Goal: Task Accomplishment & Management: Complete application form

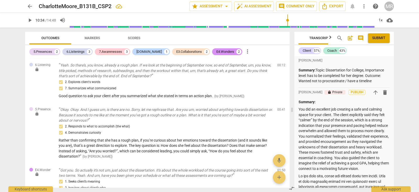
scroll to position [3322, 0]
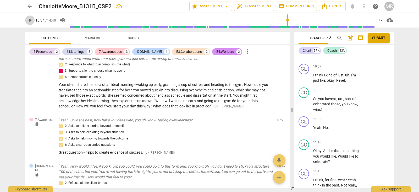
click at [31, 21] on span "play_arrow" at bounding box center [30, 20] width 6 height 6
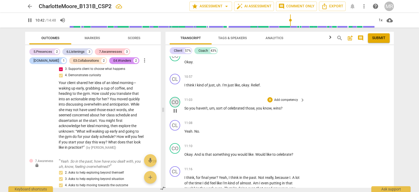
scroll to position [1798, 0]
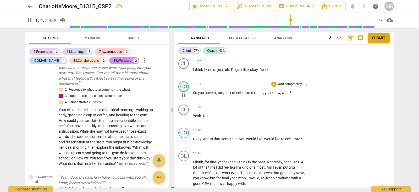
drag, startPoint x: 292, startPoint y: 110, endPoint x: 172, endPoint y: 105, distance: 120.4
click at [172, 105] on span at bounding box center [171, 110] width 3 height 164
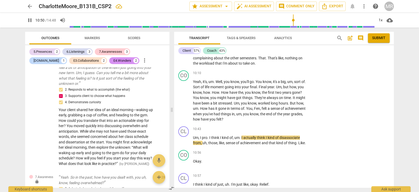
scroll to position [1688, 0]
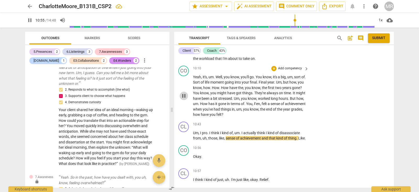
click at [184, 99] on span "pause" at bounding box center [184, 95] width 6 height 6
type input "656"
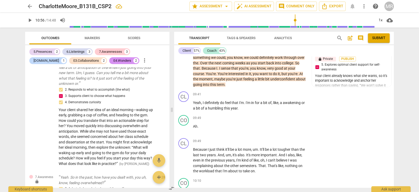
scroll to position [1566, 0]
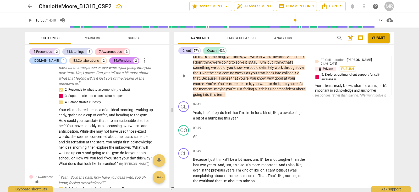
click at [263, 51] on p "Add competency" at bounding box center [258, 48] width 25 height 5
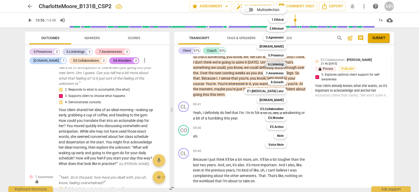
click at [276, 63] on b "6.Listening" at bounding box center [276, 64] width 16 height 6
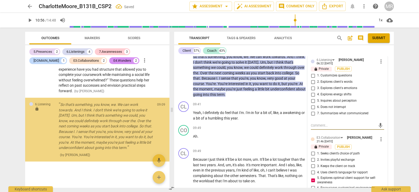
scroll to position [1183, 0]
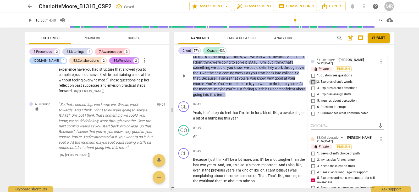
click at [312, 85] on input "2. Explores client's words" at bounding box center [313, 82] width 8 height 6
checkbox input "true"
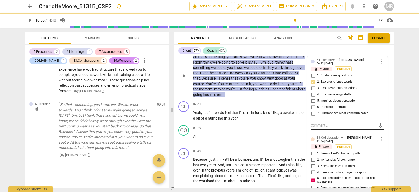
click at [314, 129] on div "mic" at bounding box center [347, 125] width 73 height 8
click at [313, 128] on textarea at bounding box center [343, 125] width 65 height 5
click at [311, 128] on textarea at bounding box center [343, 125] width 65 height 5
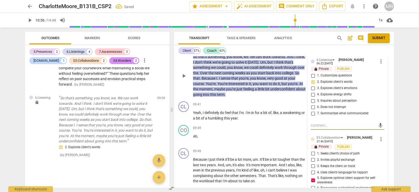
type textarea "B"
type textarea "Be"
click at [313, 116] on input "7. Summarizes what communicated" at bounding box center [313, 113] width 8 height 6
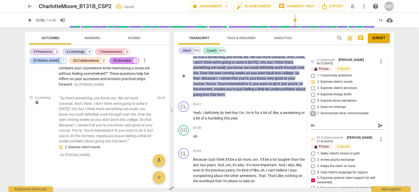
checkbox input "true"
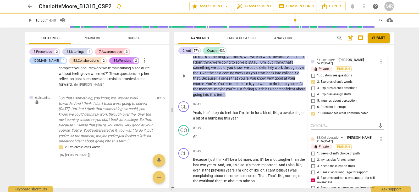
click at [313, 116] on input "7. Summarizes what communicated" at bounding box center [313, 113] width 8 height 6
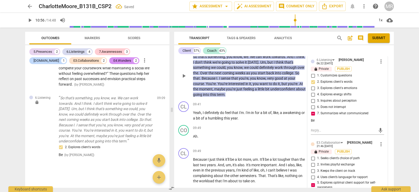
click at [313, 116] on input "7. Summarizes what communicated" at bounding box center [313, 113] width 8 height 6
checkbox input "false"
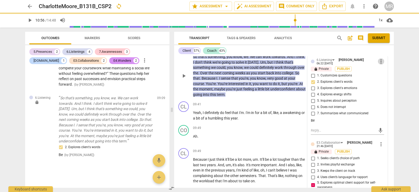
click at [379, 64] on span "more_vert" at bounding box center [381, 61] width 6 height 6
click at [382, 83] on li "Edit" at bounding box center [385, 83] width 18 height 10
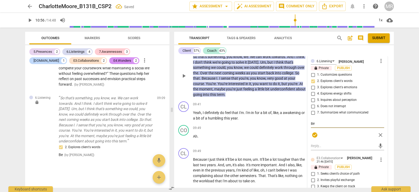
click at [319, 126] on textarea "Be" at bounding box center [347, 123] width 73 height 5
type textarea "Be"
type textarea "Be c"
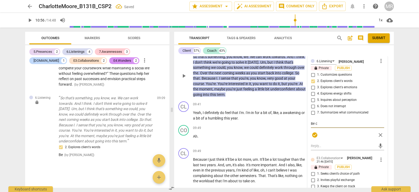
type textarea "Be ca"
type textarea "Be cau"
type textarea "Be caut"
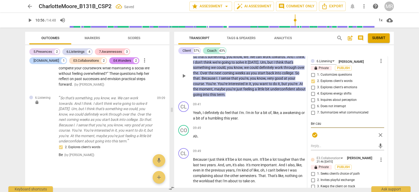
type textarea "Be caut"
type textarea "Be cauti"
type textarea "Be cautio"
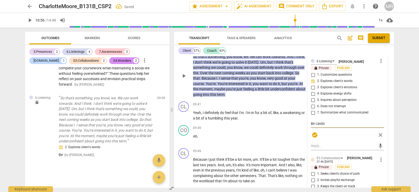
type textarea "Be caution"
type textarea "Be cautio"
type textarea "Be cautios"
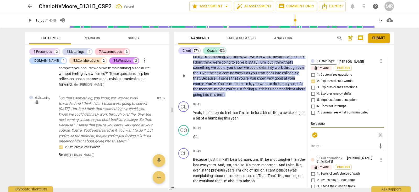
type textarea "Be cautios"
type textarea "Be cautio"
type textarea "Be cautiou"
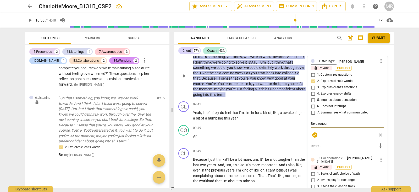
type textarea "Be cautious"
type textarea "Be cautious o"
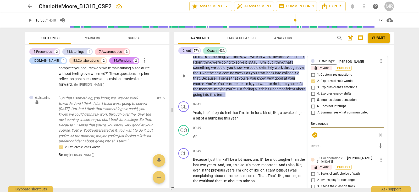
type textarea "Be cautious o"
type textarea "Be cautious of"
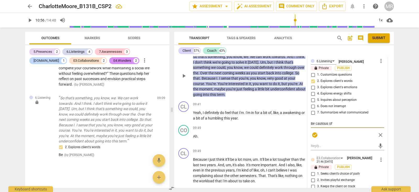
type textarea "Be cautious of l"
type textarea "Be cautious of le"
type textarea "Be cautious of lea"
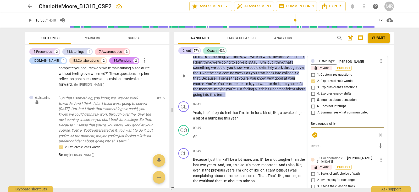
type textarea "Be cautious of lea"
type textarea "Be cautious of lead"
type textarea "Be cautious of leadi"
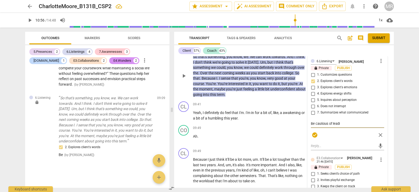
type textarea "Be cautious of leadin"
type textarea "Be cautious of leading"
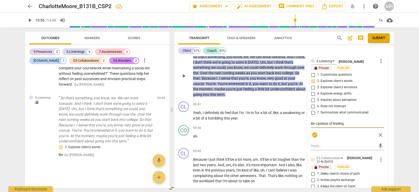
type textarea "Be cautious of leading"
type textarea "Be cautious of leading o"
type textarea "Be cautious of leading or"
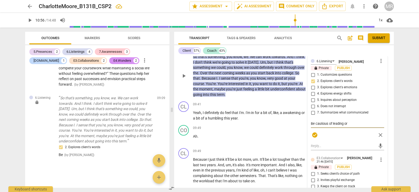
type textarea "Be cautious of leading or"
type textarea "Be cautious of leading or u"
type textarea "Be cautious of leading or us"
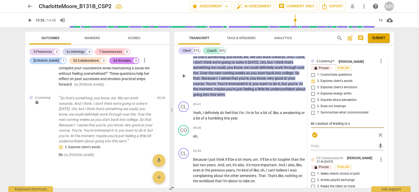
type textarea "Be cautious of leading or us"
type textarea "Be cautious of leading or usi"
type textarea "Be cautious of leading or usin"
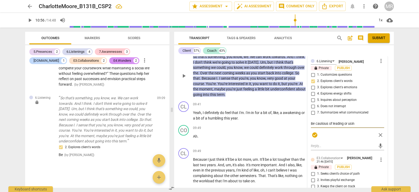
type textarea "Be cautious of leading or using"
type textarea "Be cautious of leading or using w"
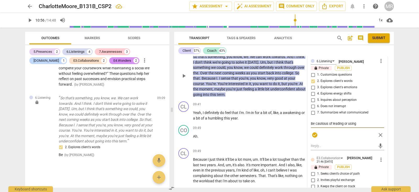
type textarea "Be cautious of leading or using w"
type textarea "Be cautious of leading or using wo"
type textarea "Be cautious of leading or using wor"
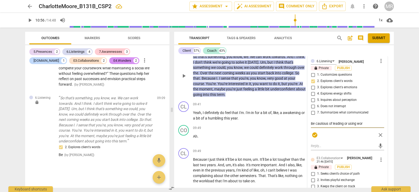
type textarea "Be cautious of leading or using word"
type textarea "Be cautious of leading or using words"
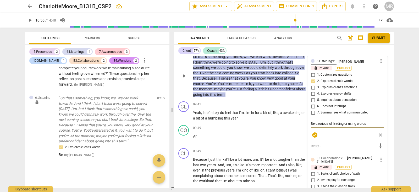
type textarea "Be cautious of leading or using words"
type textarea "Be cautious of leading or using words t"
type textarea "Be cautious of leading or using words th"
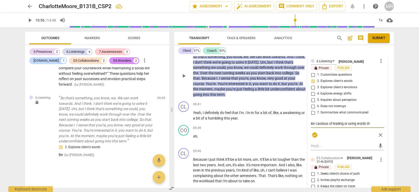
type textarea "Be cautious of leading or using words tha"
type textarea "Be cautious of leading or using words that"
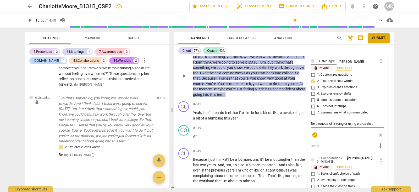
type textarea "Be cautious of leading or using words that"
type textarea "Be cautious of leading or using words tha"
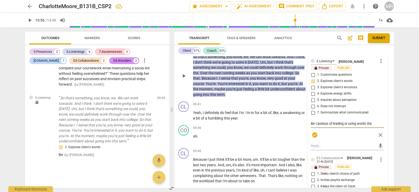
type textarea "Be cautious of leading or using words th"
type textarea "Be cautious of leading or using words t"
type textarea "Be cautious of leading or using words"
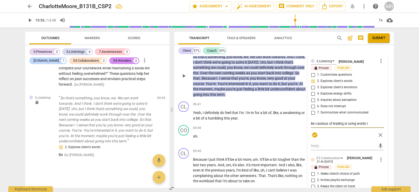
type textarea "Be cautious of leading or using words"
type textarea "Be cautious of leading or using word"
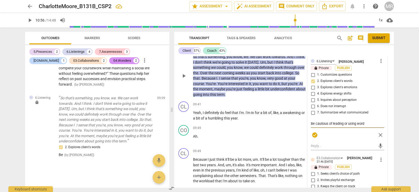
type textarea "Be cautious of leading or using wor"
type textarea "Be cautious of leading or using wo"
type textarea "Be cautious of leading or using w"
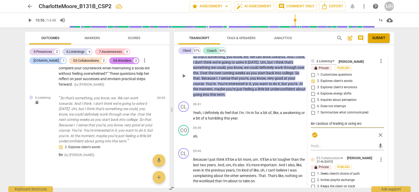
type textarea "Be cautious of leading or using w"
type textarea "Be cautious of leading or using"
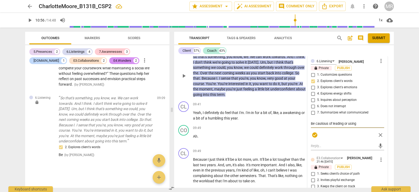
type textarea "Be cautious of leading or usin"
type textarea "Be cautious of leading or usi"
type textarea "Be cautious of leading or us"
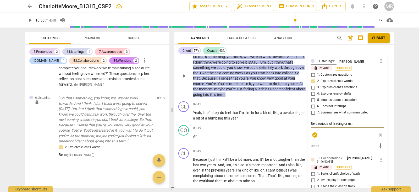
type textarea "Be cautious of leading or us"
type textarea "Be cautious of leading or u"
type textarea "Be cautious of leading or"
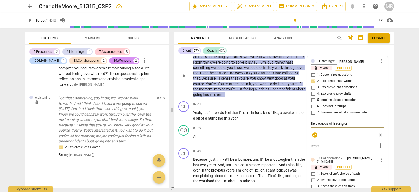
type textarea "Be cautious of leading or a"
type textarea "Be cautious of leading or as"
type textarea "Be cautious of leading or ass"
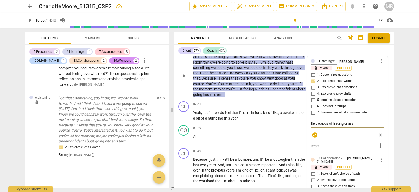
type textarea "Be cautious of leading or assu"
type textarea "Be cautious of leading or assum"
type textarea "Be cautious of leading or assumi"
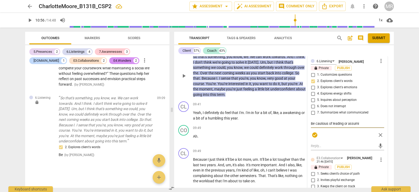
type textarea "Be cautious of leading or assumin"
type textarea "Be cautious of leading or assuming"
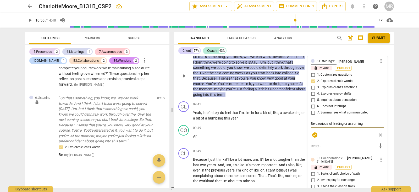
type textarea "Be cautious of leading or assuming"
type textarea "Be cautious of leading or assuming a"
type textarea "Be cautious of leading or assuming an"
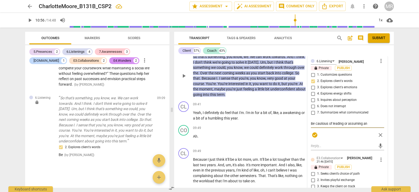
type textarea "Be cautious of leading or assuming and"
type textarea "Be cautious of leading or assuming and u"
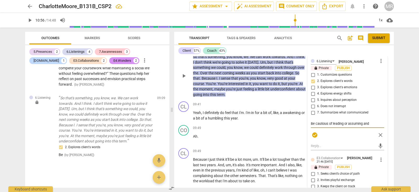
type textarea "Be cautious of leading or assuming and u"
type textarea "Be cautious of leading or assuming and us"
type textarea "Be cautious of leading or assuming and usi"
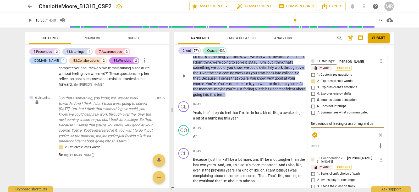
type textarea "Be cautious of leading or assuming and usin"
type textarea "Be cautious of leading or assuming and using"
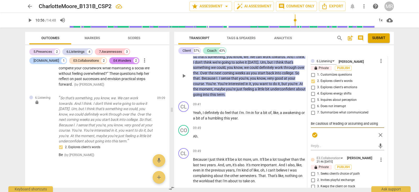
type textarea "Be cautious of leading or assuming and using"
type textarea "Be cautious of leading or assuming and using w"
type textarea "Be cautious of leading or assuming and using wo"
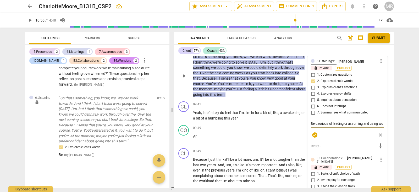
type textarea "Be cautious of leading or assuming and using wor"
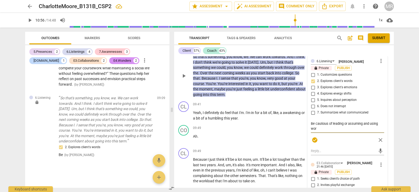
type textarea "Be cautious of leading or assuming and using word"
type textarea "Be cautious of leading or assuming and using words"
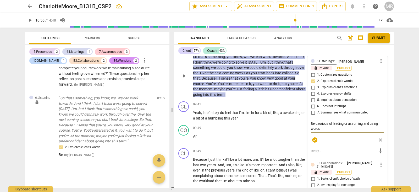
type textarea "Be cautious of leading or assuming and using words"
type textarea "Be cautious of leading or assuming and using words t"
type textarea "Be cautious of leading or assuming and using words to"
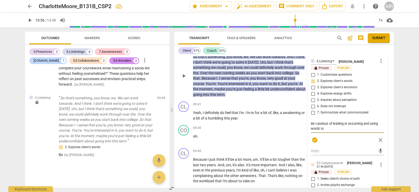
type textarea "Be cautious of leading or assuming and using words to"
type textarea "Be cautious of leading or assuming and using words to i"
type textarea "Be cautious of leading or assuming and using words to in"
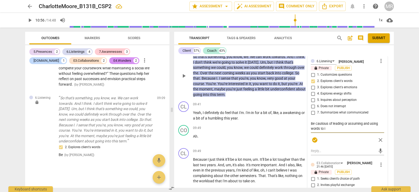
type textarea "Be cautious of leading or assuming and using words to in"
type textarea "Be cautious of leading or assuming and using words to inf"
type textarea "Be cautious of leading or assuming and using words to infe"
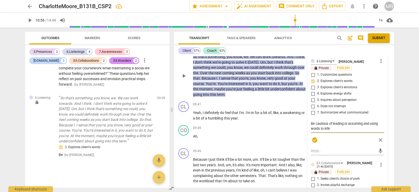
type textarea "Be cautious of leading or assuming and using words to infer"
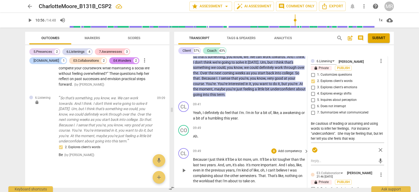
click at [289, 153] on p "Add competency" at bounding box center [290, 151] width 25 height 5
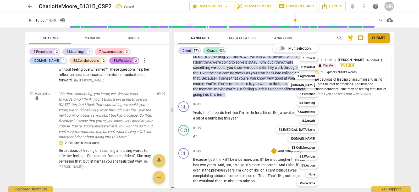
drag, startPoint x: 289, startPoint y: 172, endPoint x: 401, endPoint y: 127, distance: 120.2
click at [401, 127] on div at bounding box center [209, 96] width 419 height 192
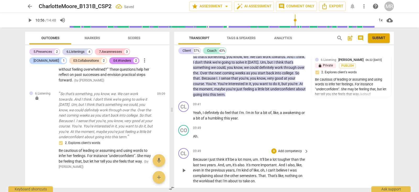
click at [287, 153] on p "Add competency" at bounding box center [290, 151] width 25 height 5
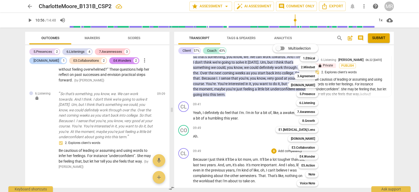
click at [276, 166] on div "Multiselection m 1.Ethical 1 2.Mindset 2 3.Agreement 3 [DOMAIN_NAME] 4 5.Presen…" at bounding box center [300, 115] width 58 height 145
drag, startPoint x: 393, startPoint y: 144, endPoint x: 393, endPoint y: 149, distance: 5.2
click at [393, 149] on div at bounding box center [209, 96] width 419 height 192
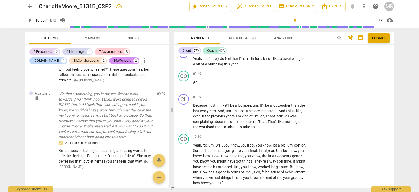
scroll to position [1624, 0]
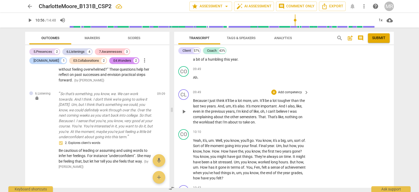
click at [290, 117] on div "09:49 + Add competency keyboard_arrow_right Because I just think it'll be a lot…" at bounding box center [251, 107] width 116 height 36
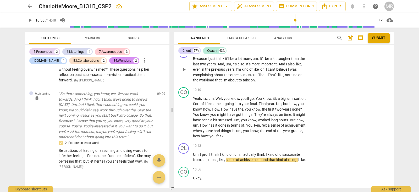
scroll to position [1677, 0]
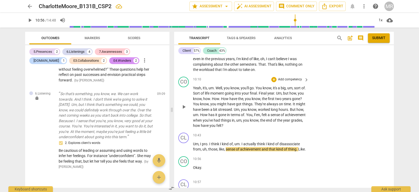
click at [290, 82] on p "Add competency" at bounding box center [290, 79] width 25 height 5
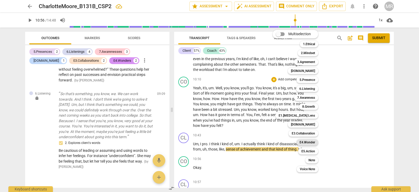
click at [307, 142] on b "E4.Wonder" at bounding box center [307, 142] width 15 height 6
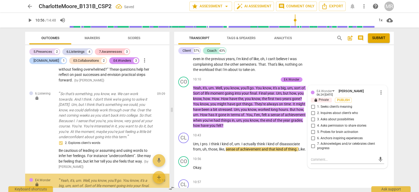
scroll to position [1274, 0]
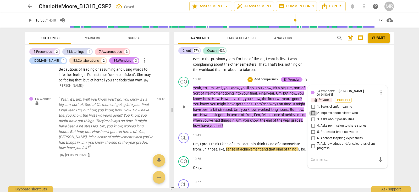
click at [312, 116] on input "2. Inquires about client’s who" at bounding box center [313, 113] width 8 height 6
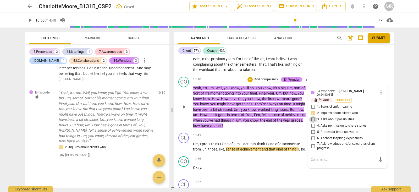
click at [312, 122] on input "3. Asks about possibilities" at bounding box center [313, 119] width 8 height 6
click at [317, 164] on div "mic" at bounding box center [347, 159] width 73 height 8
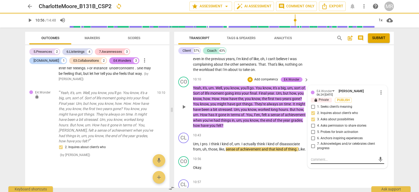
click at [314, 162] on textarea at bounding box center [343, 159] width 65 height 5
click at [311, 162] on textarea at bounding box center [343, 159] width 65 height 5
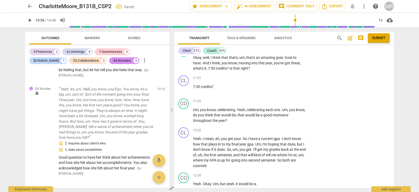
scroll to position [1827, 0]
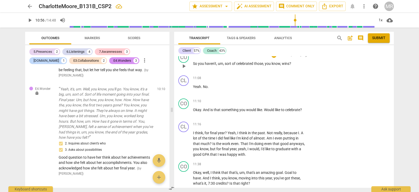
click at [297, 57] on p "Add competency" at bounding box center [290, 55] width 25 height 5
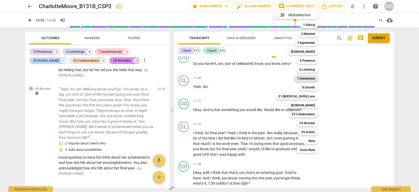
click at [312, 77] on b "7.Awareness" at bounding box center [306, 78] width 18 height 6
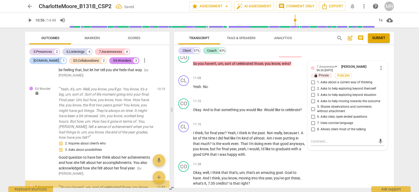
scroll to position [1330, 0]
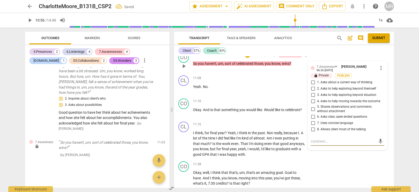
click at [311, 92] on input "2. Asks to help exploring beyond themself" at bounding box center [313, 88] width 8 height 6
click at [312, 98] on input "3. Asks to help exploring beyond situation" at bounding box center [313, 95] width 8 height 6
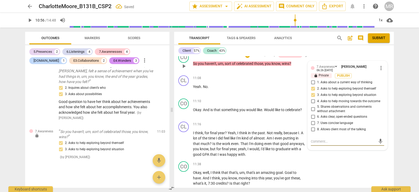
click at [313, 144] on textarea at bounding box center [343, 141] width 65 height 5
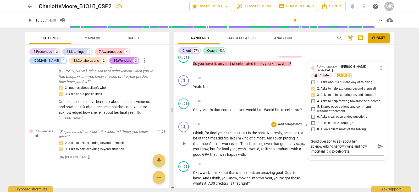
click at [392, 159] on div "CL play_arrow pause 11:16 + Add competency keyboard_arrow_right I think , for f…" at bounding box center [284, 139] width 220 height 40
click at [259, 151] on span "," at bounding box center [260, 148] width 2 height 4
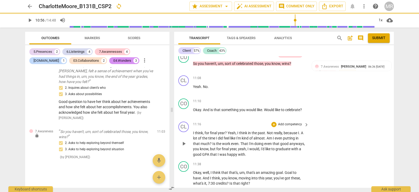
click at [251, 157] on p "I think , for final year ? Yeah , I think in the past . Not really , because I …" at bounding box center [249, 143] width 113 height 27
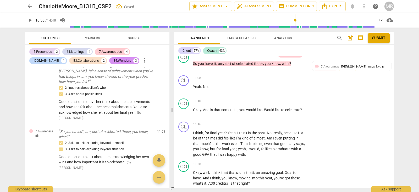
scroll to position [1941, 0]
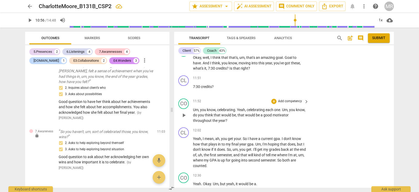
click at [284, 104] on p "Add competency" at bounding box center [290, 101] width 25 height 5
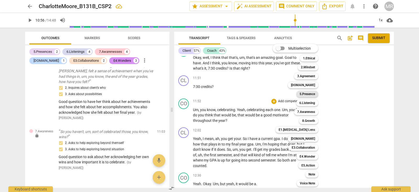
click at [311, 92] on b "5.Presence" at bounding box center [307, 94] width 15 height 6
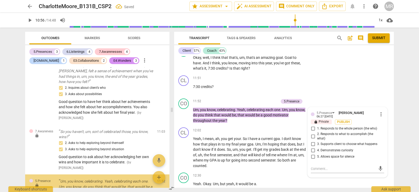
scroll to position [1379, 0]
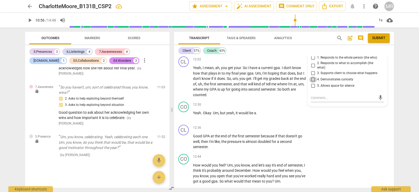
click at [312, 83] on input "4. Demonstrates curiosity" at bounding box center [313, 79] width 8 height 6
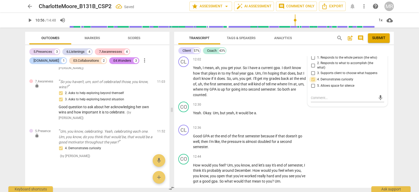
click at [312, 83] on input "4. Demonstrates curiosity" at bounding box center [313, 79] width 8 height 6
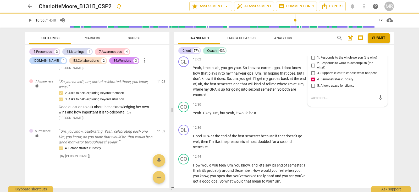
click at [313, 100] on textarea at bounding box center [343, 97] width 65 height 5
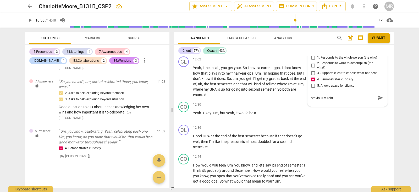
scroll to position [0, 0]
drag, startPoint x: 395, startPoint y: 166, endPoint x: 392, endPoint y: 167, distance: 2.7
click at [392, 167] on div "Transcript Tags & Speakers Analytics search post_add comment Submit Client 57% …" at bounding box center [285, 110] width 226 height 164
click at [392, 151] on div "CL play_arrow pause 12:36 + Add competency keyboard_arrow_right Good GPA at the…" at bounding box center [284, 136] width 220 height 29
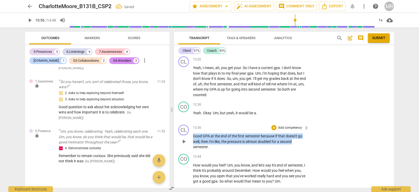
drag, startPoint x: 392, startPoint y: 167, endPoint x: 391, endPoint y: 151, distance: 15.8
click at [391, 151] on div "CL play_arrow pause 12:36 + Add competency keyboard_arrow_right Good GPA at the…" at bounding box center [284, 136] width 220 height 29
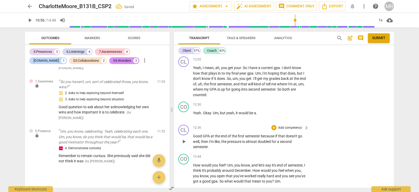
click at [360, 151] on div "CL play_arrow pause 12:36 + Add competency keyboard_arrow_right Good GPA at the…" at bounding box center [284, 136] width 220 height 29
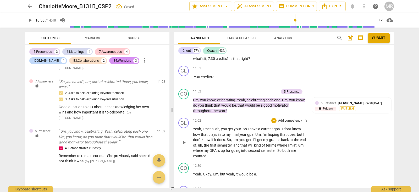
scroll to position [1897, 0]
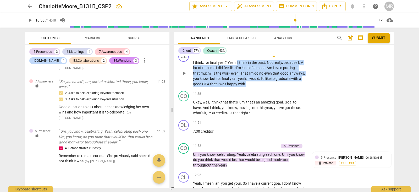
drag, startPoint x: 238, startPoint y: 89, endPoint x: 303, endPoint y: 111, distance: 69.4
click at [303, 87] on p "I think , for final year ? Yeah , I think in the past . Not really , because I …" at bounding box center [249, 73] width 113 height 27
click at [263, 75] on span "doing" at bounding box center [259, 73] width 10 height 4
drag, startPoint x: 238, startPoint y: 87, endPoint x: 252, endPoint y: 111, distance: 27.9
click at [252, 87] on p "I think , for final year ? Yeah , I think in the past . Not really , because I …" at bounding box center [249, 73] width 113 height 27
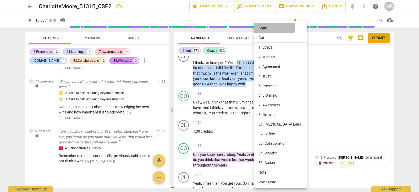
click at [263, 26] on li "Copy" at bounding box center [281, 28] width 55 height 10
copy p "I think in the past . Not really , because I . A lot of the time I did feel lik…"
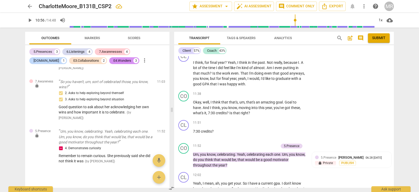
click at [394, 160] on div "Transcript Tags & Speakers Analytics search post_add comment Submit Client 57% …" at bounding box center [285, 110] width 226 height 164
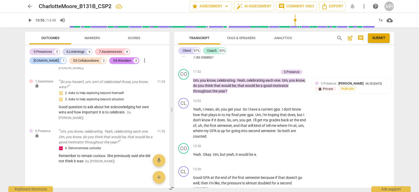
scroll to position [1966, 0]
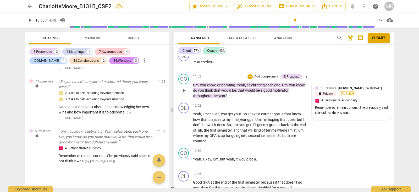
click at [368, 90] on div "06:28 [DATE]" at bounding box center [374, 88] width 16 height 3
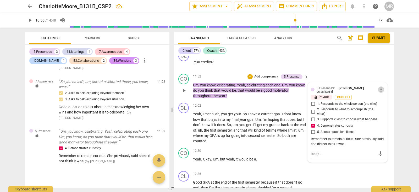
click at [378, 92] on span "more_vert" at bounding box center [381, 89] width 6 height 6
click at [377, 116] on li "Edit" at bounding box center [385, 116] width 18 height 10
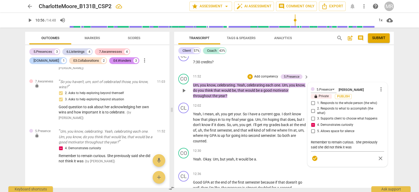
click at [383, 115] on div "5.Presence [PERSON_NAME] more_vert lock Private Publish 1. Responds to the whol…" at bounding box center [348, 124] width 80 height 84
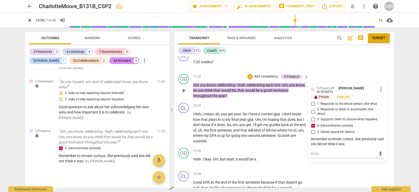
click at [356, 146] on div "Remember to remain curious. She previously said she did not think it was" at bounding box center [347, 142] width 73 height 10
click at [353, 146] on div "Remember to remain curious. She previously said she did not think it was" at bounding box center [347, 142] width 73 height 10
click at [359, 146] on div "Remember to remain curious. She previously said she did not think it was" at bounding box center [347, 142] width 73 height 10
click at [379, 92] on span "more_vert" at bounding box center [381, 89] width 6 height 6
click at [379, 115] on li "Edit" at bounding box center [385, 116] width 18 height 10
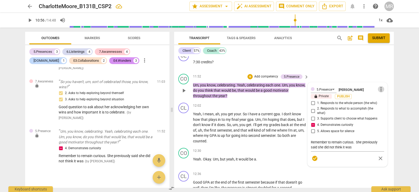
click at [379, 92] on span "more_vert" at bounding box center [381, 89] width 6 height 6
click at [353, 171] on div at bounding box center [209, 96] width 419 height 192
drag, startPoint x: 323, startPoint y: 169, endPoint x: 317, endPoint y: 171, distance: 6.5
click at [317, 149] on textarea "Remember to remain curious. She previously said she did not think it was" at bounding box center [347, 144] width 73 height 10
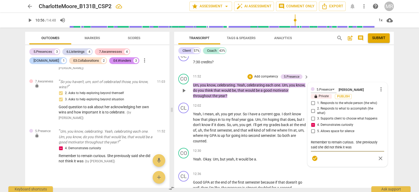
paste textarea "I think in the past. Not really, because I. A lot of the time I did feel like I…"
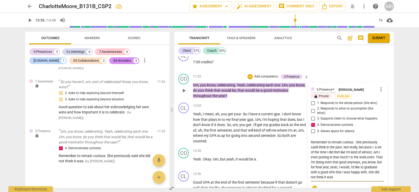
scroll to position [1976, 0]
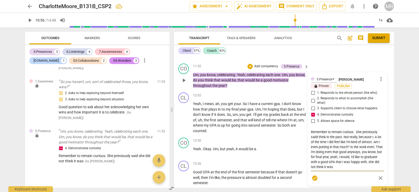
click at [317, 161] on textarea "Remember to remain curious. She previously saidI think in the past. Not really,…" at bounding box center [347, 149] width 73 height 40
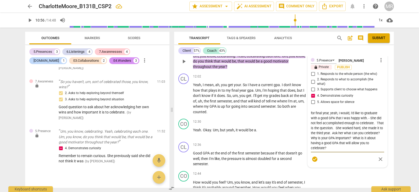
scroll to position [1996, 0]
drag, startPoint x: 361, startPoint y: 177, endPoint x: 334, endPoint y: 166, distance: 29.5
click at [334, 149] on textarea "Remember to remain curious. She previously said "I think in the past. Not reall…" at bounding box center [347, 130] width 73 height 40
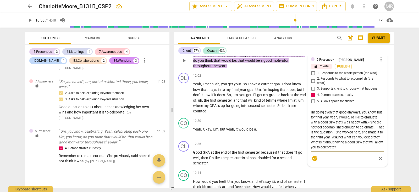
click at [328, 149] on textarea "Remember to remain curious. She previously said "I think in the past. Not reall…" at bounding box center [347, 130] width 73 height 40
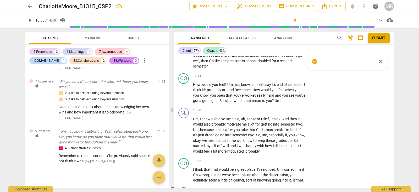
scroll to position [2107, 0]
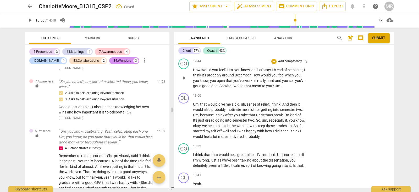
click at [295, 64] on p "Add competency" at bounding box center [290, 61] width 25 height 5
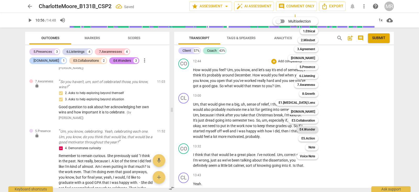
click at [304, 126] on b "E4.Wonder" at bounding box center [307, 129] width 15 height 6
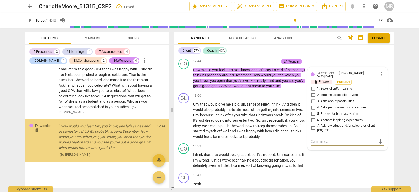
scroll to position [1498, 0]
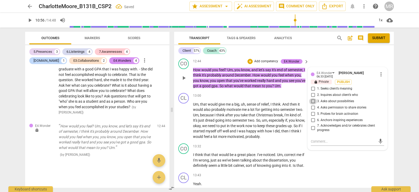
click at [313, 104] on input "3. Asks about possibilities" at bounding box center [313, 101] width 8 height 6
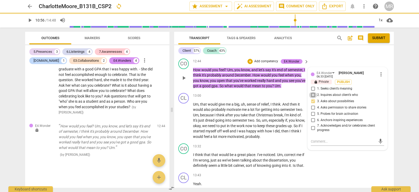
click at [312, 98] on input "2. Inquires about client’s who" at bounding box center [313, 95] width 8 height 6
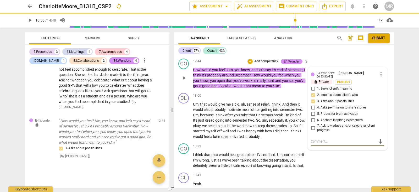
click at [314, 144] on textarea at bounding box center [343, 141] width 65 height 5
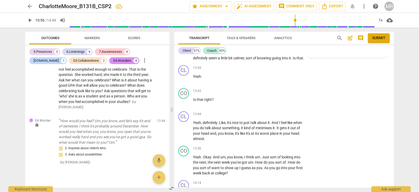
scroll to position [2195, 0]
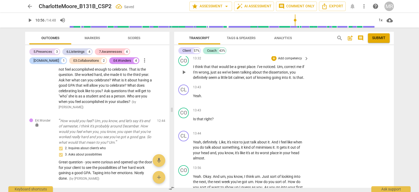
click at [287, 61] on p "Add competency" at bounding box center [290, 58] width 25 height 5
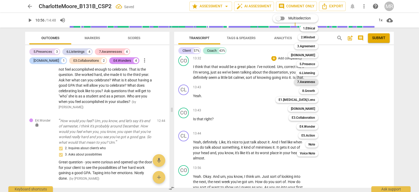
click at [303, 83] on b "7.Awareness" at bounding box center [306, 82] width 18 height 6
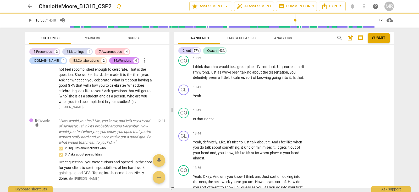
click at [303, 83] on b "7.Awareness" at bounding box center [297, 83] width 13 height 4
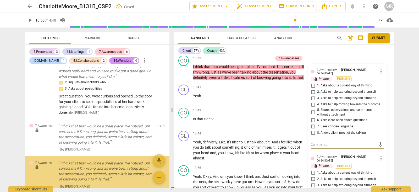
scroll to position [1601, 0]
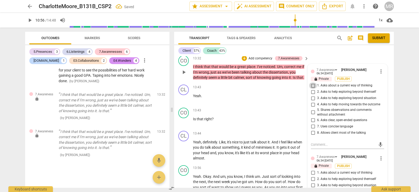
click at [313, 89] on input "1. Asks about a current way of thinking" at bounding box center [313, 85] width 8 height 6
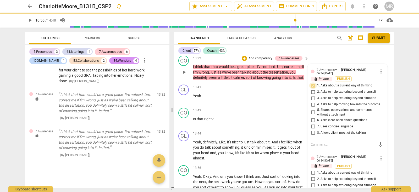
click at [313, 89] on input "1. Asks about a current way of thinking" at bounding box center [313, 85] width 8 height 6
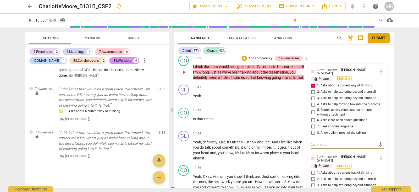
click at [315, 147] on textarea at bounding box center [343, 144] width 65 height 5
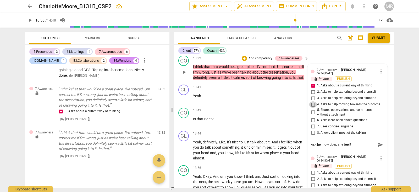
click at [311, 107] on input "4. Asks to help moving towards the outcome" at bounding box center [313, 104] width 8 height 6
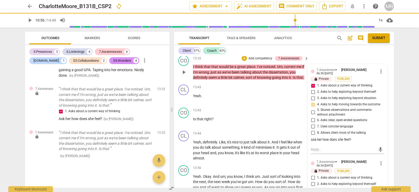
click at [313, 107] on input "4. Asks to help moving towards the outcome" at bounding box center [313, 104] width 8 height 6
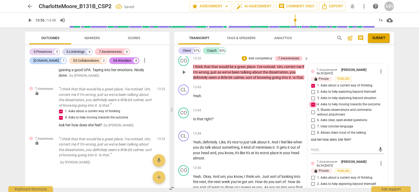
click at [313, 107] on input "4. Asks to help moving towards the outcome" at bounding box center [313, 104] width 8 height 6
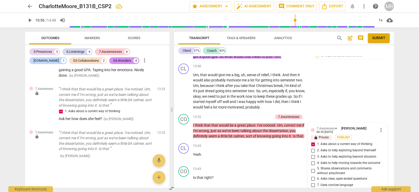
scroll to position [2141, 0]
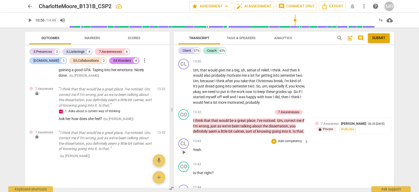
click at [383, 159] on div "CL play_arrow pause 13:43 + Add competency keyboard_arrow_right Yeah ." at bounding box center [284, 147] width 220 height 23
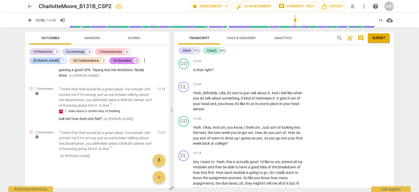
scroll to position [2312, 0]
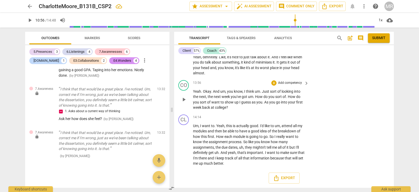
click at [292, 82] on p "Add competency" at bounding box center [290, 82] width 25 height 5
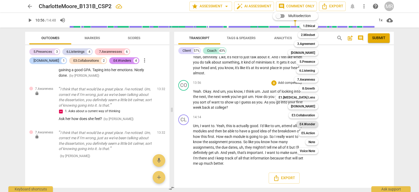
click at [306, 123] on b "E4.Wonder" at bounding box center [307, 124] width 15 height 6
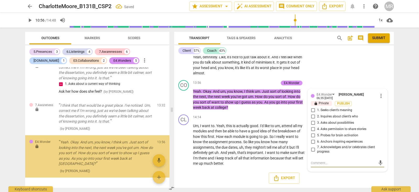
scroll to position [1649, 0]
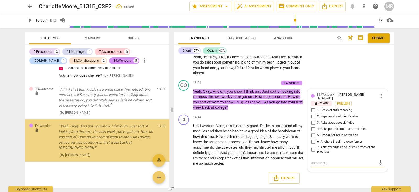
click at [306, 123] on div "Um , I want to . Yeah , this is actually good . I'd like to um , attend all my …" at bounding box center [251, 144] width 116 height 43
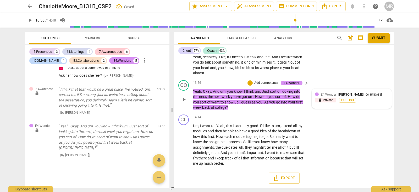
click at [367, 94] on div "06:35 [DATE]" at bounding box center [374, 94] width 16 height 3
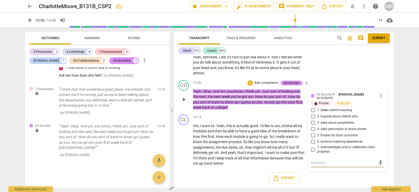
click at [382, 96] on span "more_vert" at bounding box center [381, 95] width 6 height 6
click at [382, 96] on li "Edit" at bounding box center [385, 96] width 18 height 10
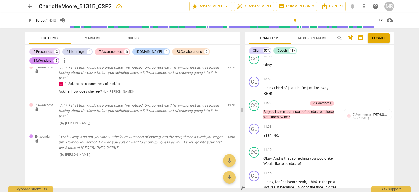
scroll to position [2933, 0]
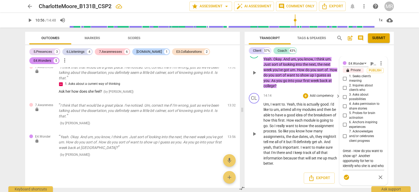
drag, startPoint x: 171, startPoint y: 109, endPoint x: 241, endPoint y: 119, distance: 71.2
click at [241, 119] on span at bounding box center [242, 110] width 3 height 164
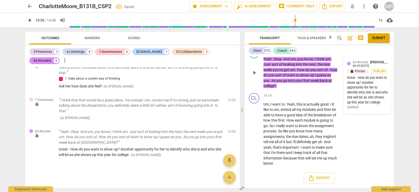
scroll to position [1149, 0]
click at [219, 134] on span "edit" at bounding box center [222, 132] width 6 height 6
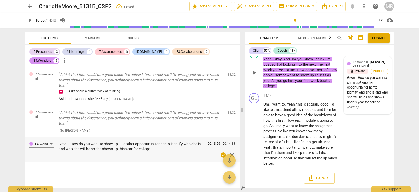
scroll to position [1136, 0]
drag, startPoint x: 150, startPoint y: 151, endPoint x: 61, endPoint y: 144, distance: 89.4
click at [154, 149] on div "E4.Wonder Great - How do you want to show up? Another opportunity for her to id…" at bounding box center [132, 149] width 215 height 24
drag, startPoint x: 61, startPoint y: 144, endPoint x: 58, endPoint y: 142, distance: 3.6
click at [58, 142] on div "E4.Wonder Great - How do you want to show up? Another opportunity for her to id…" at bounding box center [132, 149] width 215 height 24
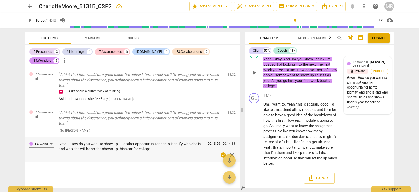
drag, startPoint x: 154, startPoint y: 148, endPoint x: 58, endPoint y: 145, distance: 96.2
click at [58, 145] on div "E4.Wonder Great - How do you want to show up? Another opportunity for her to id…" at bounding box center [132, 149] width 215 height 24
paste textarea "“How do you want to show up for yourself, your classes, and your relationships …"
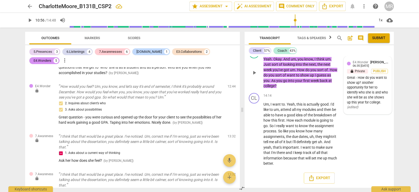
scroll to position [1057, 0]
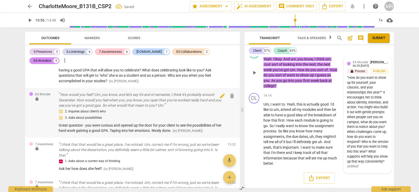
click at [220, 99] on span "edit" at bounding box center [222, 95] width 6 height 6
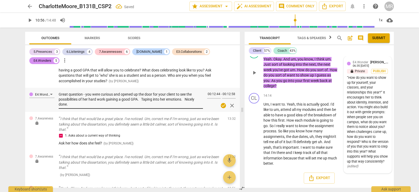
drag, startPoint x: 58, startPoint y: 104, endPoint x: 71, endPoint y: 115, distance: 16.7
click at [71, 112] on div "E4.Wonder Great question - you were curious and opened up the door for your cli…" at bounding box center [132, 100] width 215 height 24
drag, startPoint x: 71, startPoint y: 115, endPoint x: 58, endPoint y: 105, distance: 16.2
click at [58, 105] on div "E4.Wonder Great question - you were curious and opened up the door for your cli…" at bounding box center [132, 100] width 215 height 24
drag, startPoint x: 58, startPoint y: 105, endPoint x: 72, endPoint y: 113, distance: 16.1
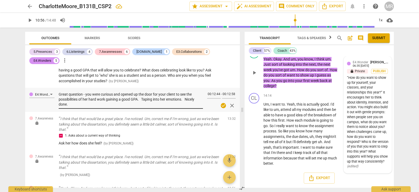
click at [73, 112] on div "E4.Wonder Great question - you were curious and opened up the door for your cli…" at bounding box center [132, 100] width 215 height 24
click at [58, 106] on div "E4.Wonder Great question - you were curious and opened up the door for your cli…" at bounding box center [132, 100] width 215 height 24
click at [58, 107] on div "E4.Wonder Great question - you were curious and opened up the door for your cli…" at bounding box center [132, 100] width 215 height 24
click at [57, 104] on div "E4.Wonder Great question - you were curious and opened up the door for your cli…" at bounding box center [132, 100] width 215 height 24
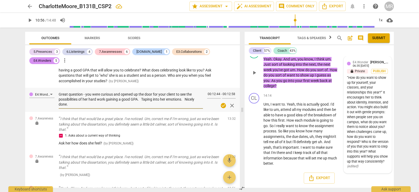
paste textarea "“Great question—you showed curiosity and opened the door for your client to env…"
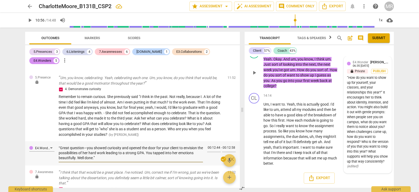
scroll to position [1000, 0]
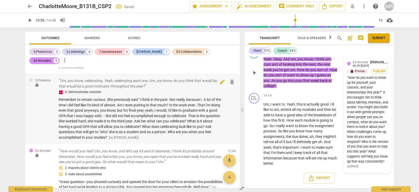
click at [220, 85] on span "edit" at bounding box center [222, 82] width 6 height 6
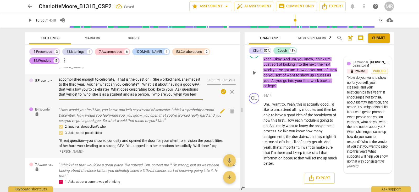
scroll to position [25, 0]
drag, startPoint x: 59, startPoint y: 91, endPoint x: 202, endPoint y: 114, distance: 144.7
click at [202, 114] on div "6.Listening lock Yeah. So there's, you know, already a rough plan. If we look a…" at bounding box center [132, 127] width 215 height 120
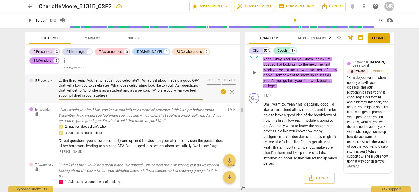
paste textarea "stay curious. She shared: “I think in the past, not really… a lot of the time I…"
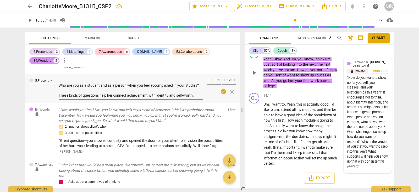
scroll to position [904, 0]
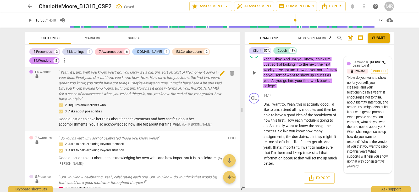
click at [220, 76] on span "edit" at bounding box center [222, 73] width 6 height 6
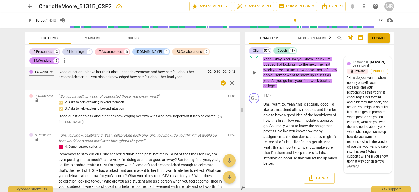
drag, startPoint x: 56, startPoint y: 81, endPoint x: 60, endPoint y: 81, distance: 4.0
click at [184, 88] on div "E4.Wonder Good question to have her think about her achievements and how she fe…" at bounding box center [132, 77] width 215 height 24
drag, startPoint x: 60, startPoint y: 81, endPoint x: 84, endPoint y: 83, distance: 24.5
click at [58, 81] on div "E4.Wonder Good question to have her think about her achievements and how she fe…" at bounding box center [132, 77] width 215 height 24
paste textarea "“That was a good question to prompt her to reflect on her achievements and how …"
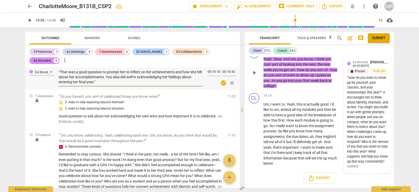
click at [60, 83] on textarea "“That was a good question to prompt her to reflect on her achievements and how …" at bounding box center [131, 76] width 144 height 15
click at [101, 84] on textarea "That was a good question to prompt her to reflect on her achievements and how s…" at bounding box center [131, 76] width 144 height 15
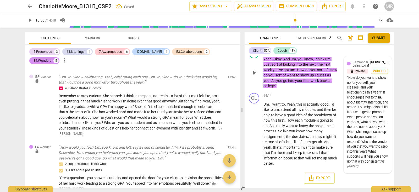
scroll to position [1049, 0]
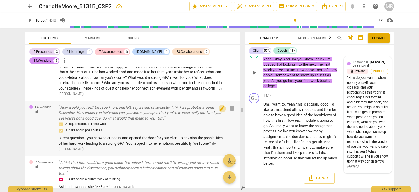
click at [222, 111] on span "edit" at bounding box center [222, 108] width 6 height 6
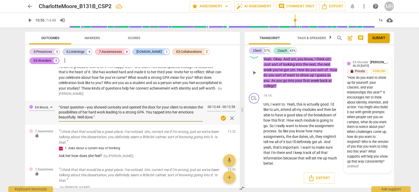
click at [60, 117] on textarea "“Great question—you showed curiosity and opened the door for your client to env…" at bounding box center [131, 112] width 144 height 15
click at [96, 119] on textarea "Great question—you showed curiosity and opened the door for your client to envi…" at bounding box center [131, 112] width 144 height 15
click at [95, 119] on textarea "Great question—you showed curiosity and opened the door for your client to envi…" at bounding box center [131, 112] width 144 height 15
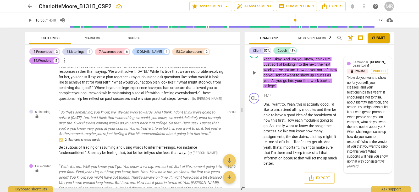
scroll to position [813, 0]
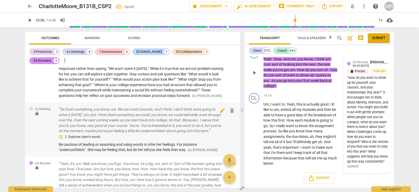
click at [219, 113] on span "edit" at bounding box center [222, 110] width 6 height 6
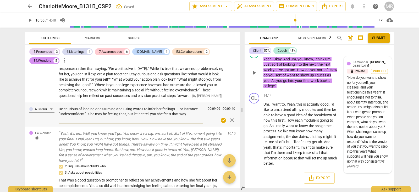
drag, startPoint x: 59, startPoint y: 118, endPoint x: 189, endPoint y: 126, distance: 130.2
click at [189, 121] on textarea "Be cautious of leading or assuming and using words to infer her feelings. For i…" at bounding box center [131, 113] width 144 height 15
paste textarea "mindful of not leading or assuming by labeling her feelings. For example, using…"
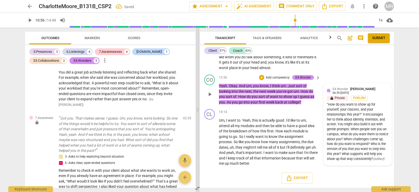
scroll to position [2481, 0]
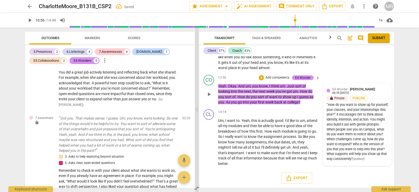
click at [198, 102] on span at bounding box center [196, 110] width 3 height 164
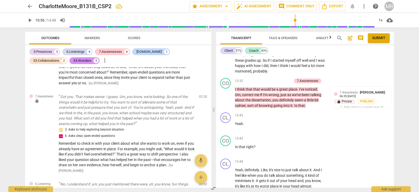
scroll to position [176, 0]
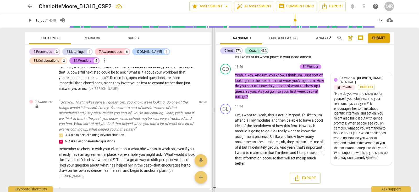
drag, startPoint x: 197, startPoint y: 103, endPoint x: 214, endPoint y: 102, distance: 17.1
click at [214, 102] on span at bounding box center [213, 110] width 3 height 164
click at [212, 88] on div "Outcomes Markers Scores 5.Presences 3 6.Listenings 4 7.Awarenesses 6 [DOMAIN_NA…" at bounding box center [117, 110] width 193 height 164
click at [211, 88] on div "Outcomes Markers Scores 5.Presences 3 6.Listenings 4 7.Awarenesses 6 [DOMAIN_NA…" at bounding box center [117, 110] width 193 height 164
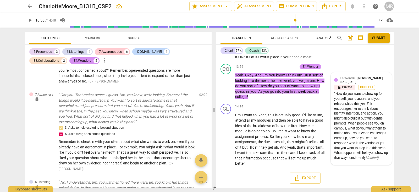
scroll to position [189, 0]
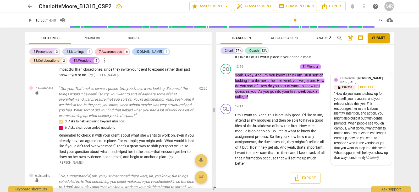
click at [210, 88] on div "6.Listening lock Yeah. So there's, you know, already a rough plan. If we look a…" at bounding box center [118, 127] width 187 height 120
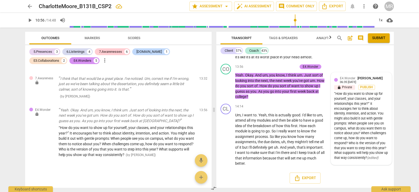
scroll to position [1286, 0]
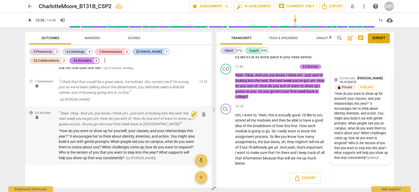
click at [191, 117] on span "edit" at bounding box center [194, 114] width 6 height 6
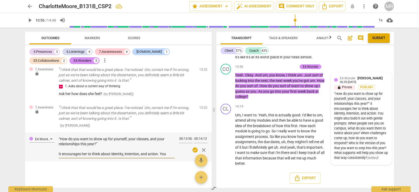
click at [61, 148] on textarea "“How do you want to show up for yourself, your classes, and your relationships …" at bounding box center [117, 146] width 116 height 20
click at [97, 154] on textarea "How do you want to show up for yourself, your classes, and your relationships t…" at bounding box center [117, 146] width 116 height 20
click at [99, 154] on textarea "How do you want to show up for yourself, your classes, and your relationships t…" at bounding box center [117, 146] width 116 height 20
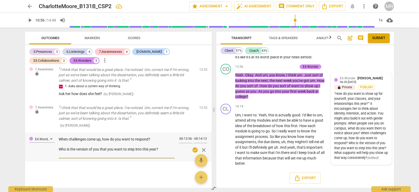
scroll to position [50, 0]
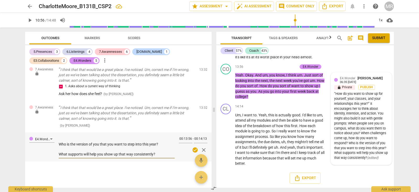
click at [78, 156] on textarea "How do you want to show up for yourself, your classes, and your relationships t…" at bounding box center [117, 146] width 116 height 20
click at [74, 156] on textarea "How do you want to show up for yourself, your classes, and your relationships t…" at bounding box center [117, 146] width 116 height 20
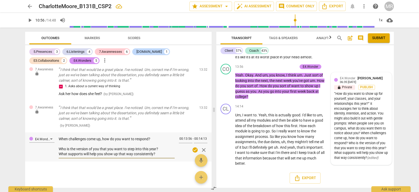
scroll to position [45, 0]
click at [75, 153] on textarea "How do you want to show up for yourself, your classes, and your relationships t…" at bounding box center [117, 146] width 116 height 20
click at [73, 150] on textarea "How do you want to show up for yourself, your classes, and your relationships t…" at bounding box center [117, 146] width 116 height 20
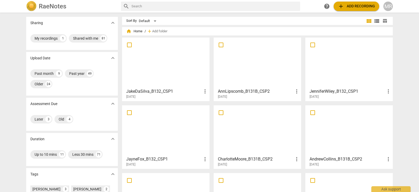
click at [346, 141] on div at bounding box center [349, 130] width 84 height 46
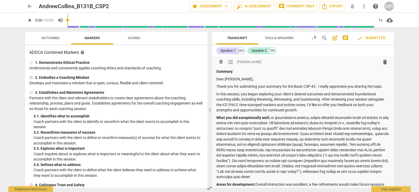
drag, startPoint x: 217, startPoint y: 78, endPoint x: 311, endPoint y: 110, distance: 99.1
click at [311, 110] on div "Summary: Dear [PERSON_NAME], Thank you for submitting your summary for the Basi…" at bounding box center [302, 190] width 173 height 243
copy div "Dear [PERSON_NAME], Thank you for submitting your summary for the Basic CSP #2.…"
click at [29, 6] on span "arrow_back" at bounding box center [30, 6] width 6 height 6
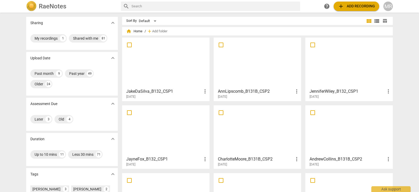
click at [244, 130] on div at bounding box center [258, 130] width 84 height 46
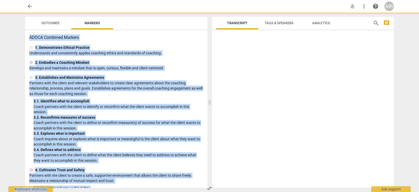
click at [244, 130] on div at bounding box center [303, 109] width 182 height 155
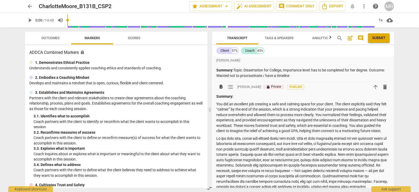
click at [236, 95] on p "Summary:" at bounding box center [302, 97] width 173 height 6
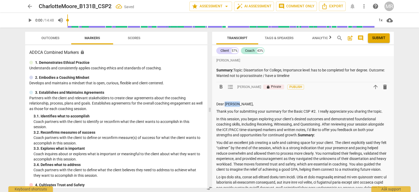
drag, startPoint x: 243, startPoint y: 102, endPoint x: 226, endPoint y: 103, distance: 16.5
click at [226, 103] on p "Dear [PERSON_NAME]," at bounding box center [302, 104] width 173 height 6
click at [226, 103] on p "Dear C" at bounding box center [302, 104] width 173 height 6
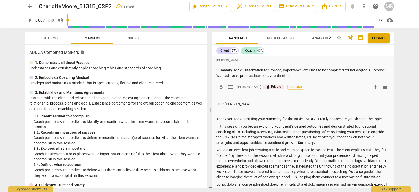
click at [298, 143] on strong "Summary:" at bounding box center [306, 142] width 17 height 4
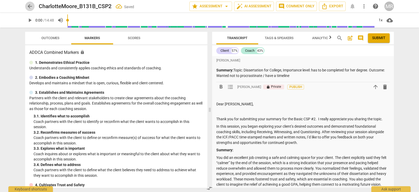
click at [32, 7] on span "arrow_back" at bounding box center [30, 6] width 6 height 6
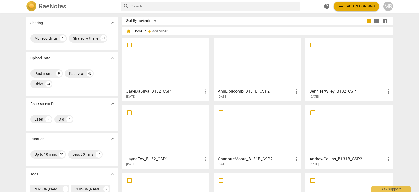
click at [334, 140] on div at bounding box center [349, 130] width 84 height 46
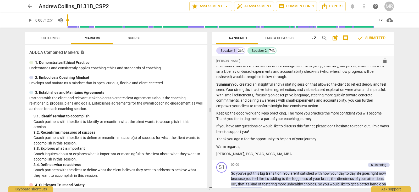
scroll to position [160, 0]
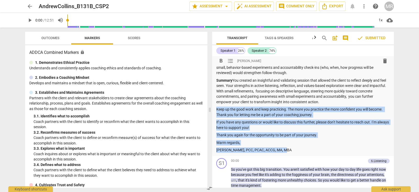
drag, startPoint x: 216, startPoint y: 108, endPoint x: 290, endPoint y: 149, distance: 83.5
click at [290, 149] on div "Summary: Dear [PERSON_NAME], Thank you for submitting your summary for the Basi…" at bounding box center [302, 30] width 173 height 243
copy div "Keep up the good work and keep practicing. The more you practice the more confi…"
click at [32, 6] on span "arrow_back" at bounding box center [30, 6] width 6 height 6
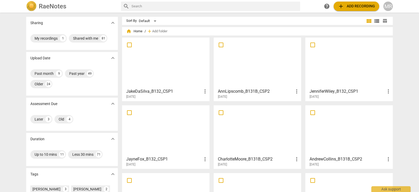
click at [269, 128] on div at bounding box center [258, 130] width 84 height 46
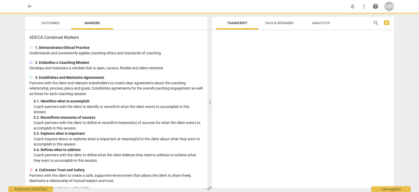
click at [269, 128] on div at bounding box center [303, 109] width 182 height 155
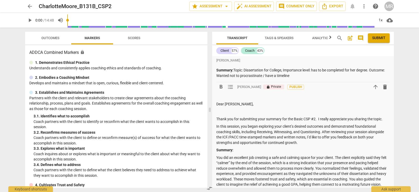
click at [240, 113] on p at bounding box center [302, 111] width 173 height 6
click at [221, 113] on p at bounding box center [302, 111] width 173 height 6
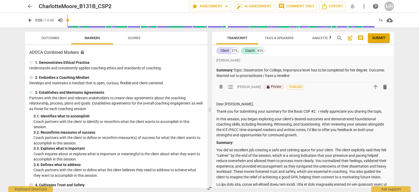
click at [221, 97] on p at bounding box center [302, 97] width 173 height 6
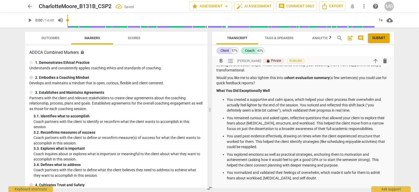
scroll to position [181, 0]
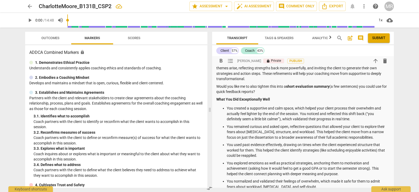
drag, startPoint x: 264, startPoint y: 97, endPoint x: 215, endPoint y: 92, distance: 48.5
click at [215, 92] on div "[PERSON_NAME] Summary: Topic: Dissertation for College, Importance level: has t…" at bounding box center [303, 160] width 182 height 569
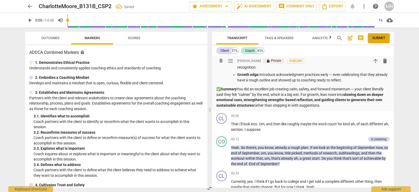
scroll to position [477, 0]
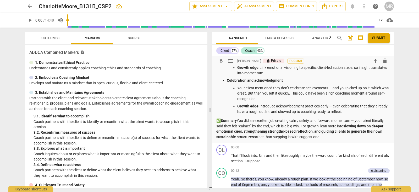
click at [222, 127] on p "✅ Summary You did an excellent job creating calm, safety, and forward momentum …" at bounding box center [302, 128] width 173 height 21
drag, startPoint x: 346, startPoint y: 130, endPoint x: 357, endPoint y: 142, distance: 15.9
click at [357, 139] on p "Summary You did an excellent job creating calm, safety, and forward momentum — …" at bounding box center [302, 128] width 173 height 21
click at [329, 139] on p "Summary You did an excellent job creating calm, safety, and forward momentum — …" at bounding box center [302, 128] width 173 height 21
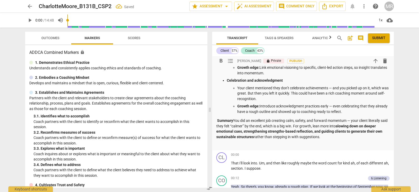
scroll to position [483, 0]
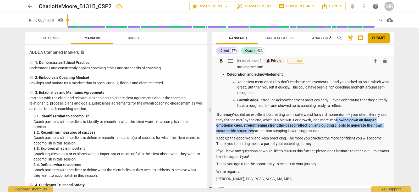
drag, startPoint x: 346, startPoint y: 125, endPoint x: 253, endPoint y: 135, distance: 93.6
click at [253, 133] on strong "slowing down on deeper emotional cues, strengthening strengths-based reflection…" at bounding box center [299, 125] width 167 height 15
click at [346, 126] on strong "slowing down on deeper emotional cues, strengthening strengths-based reflection…" at bounding box center [299, 125] width 167 height 15
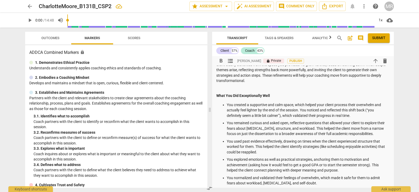
scroll to position [166, 0]
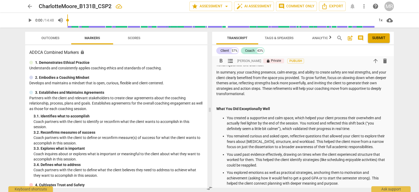
drag, startPoint x: 322, startPoint y: 134, endPoint x: 216, endPoint y: 108, distance: 109.4
click at [252, 125] on p "You created a supportive and calm space, which helped your client process their…" at bounding box center [308, 123] width 163 height 16
drag, startPoint x: 252, startPoint y: 125, endPoint x: 216, endPoint y: 113, distance: 37.7
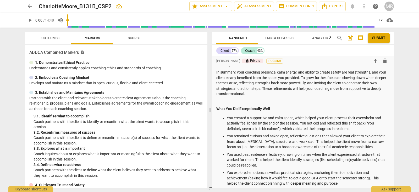
click at [217, 111] on strong "What You Did Exceptionally Well" at bounding box center [243, 108] width 54 height 4
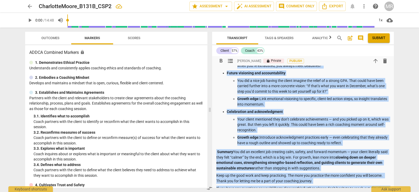
scroll to position [530, 0]
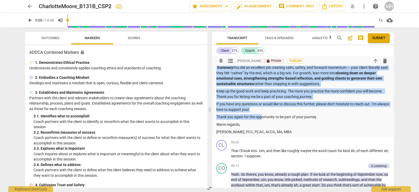
drag, startPoint x: 217, startPoint y: 116, endPoint x: 327, endPoint y: 88, distance: 113.4
copy div "Lore Ips Dol Sitametconsec Adip Eli seddoei t incididunt utl etdo magna, aliqu …"
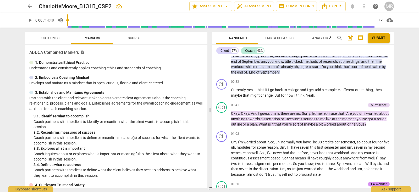
scroll to position [417, 0]
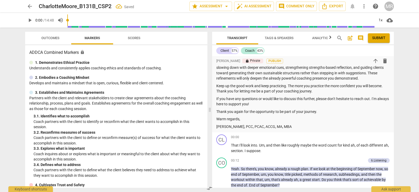
drag, startPoint x: 392, startPoint y: 84, endPoint x: 393, endPoint y: 71, distance: 13.1
click at [394, 85] on div "[PERSON_NAME] Summary: Topic: Dissertation for College, Importance level: has t…" at bounding box center [303, 121] width 182 height 131
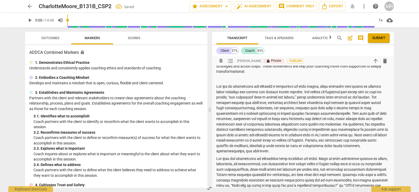
click at [237, 82] on p at bounding box center [302, 79] width 173 height 6
drag, startPoint x: 234, startPoint y: 92, endPoint x: 273, endPoint y: 92, distance: 38.3
click at [273, 92] on p at bounding box center [302, 119] width 173 height 70
drag, startPoint x: 235, startPoint y: 91, endPoint x: 255, endPoint y: 91, distance: 20.2
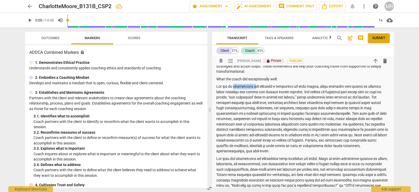
click at [255, 91] on p at bounding box center [302, 119] width 173 height 70
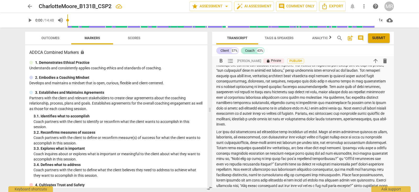
scroll to position [233, 0]
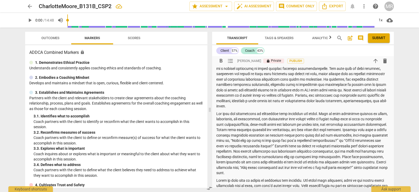
click at [297, 109] on p at bounding box center [302, 74] width 173 height 70
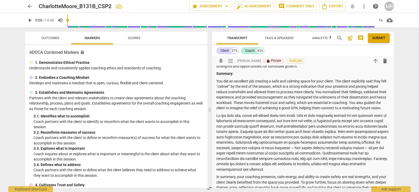
scroll to position [0, 0]
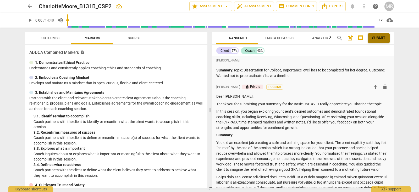
click at [378, 39] on span "Submit" at bounding box center [378, 37] width 13 height 5
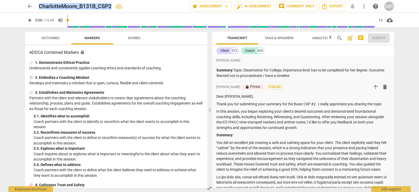
drag, startPoint x: 112, startPoint y: 7, endPoint x: 38, endPoint y: 4, distance: 73.7
click at [38, 4] on div "arrow_back CharlotteMoore_B131B_CSP2 star Assessment arrow_drop_down auto_fix_h…" at bounding box center [209, 6] width 369 height 9
copy h2 "CharlotteMoore_B131B_CSP2"
